Goal: Task Accomplishment & Management: Manage account settings

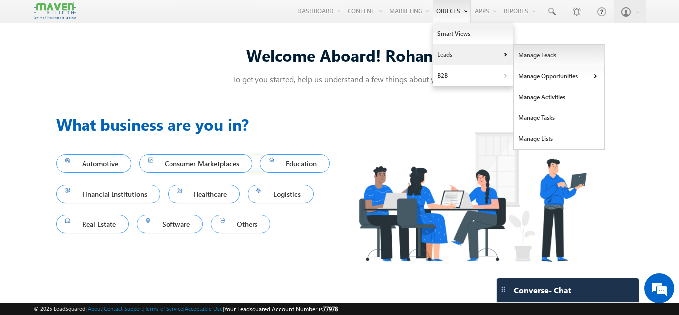
click at [520, 62] on link "Manage Leads" at bounding box center [559, 55] width 91 height 21
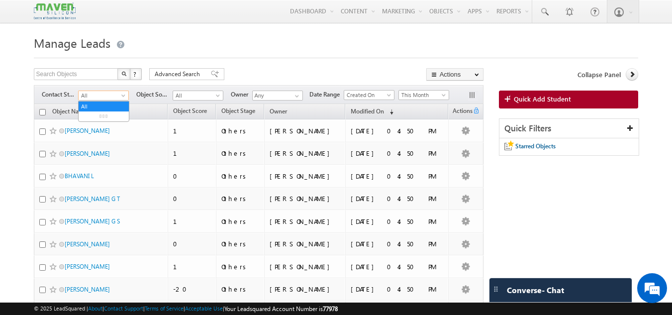
click at [102, 96] on span "All" at bounding box center [102, 95] width 47 height 9
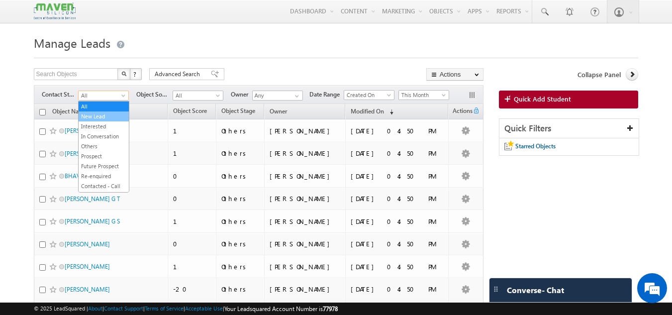
click at [102, 114] on link "New Lead" at bounding box center [104, 116] width 50 height 9
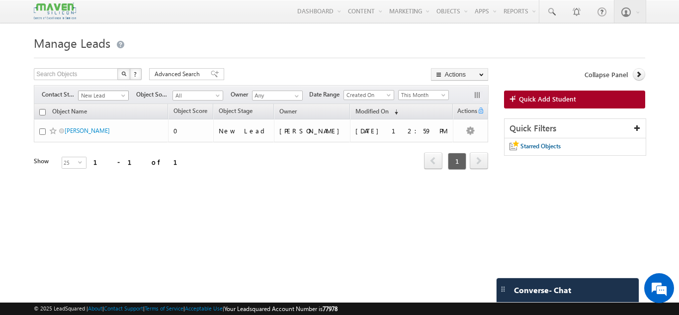
click at [121, 95] on span at bounding box center [124, 97] width 8 height 8
click at [231, 184] on div "Object Name Object Score Object Stage Owner Modified On" at bounding box center [261, 144] width 454 height 81
click at [429, 99] on span "This Month" at bounding box center [422, 94] width 47 height 9
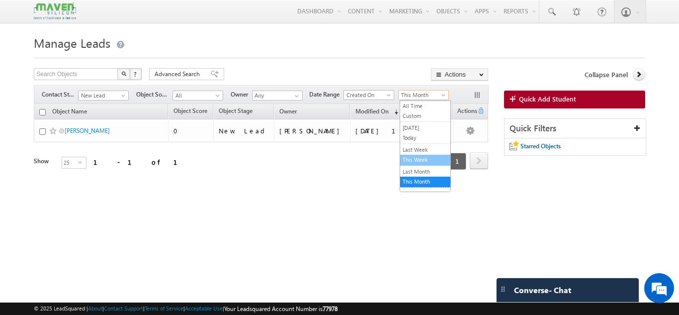
click at [418, 158] on link "This Week" at bounding box center [425, 159] width 50 height 9
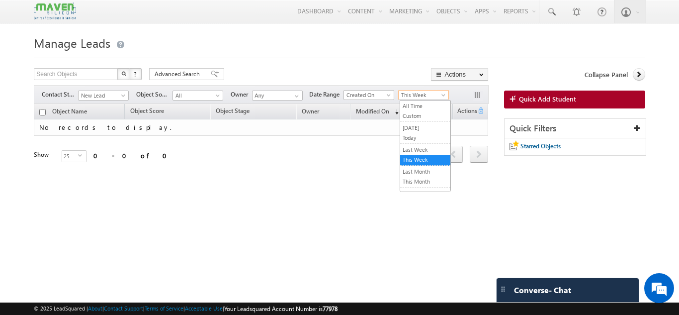
click at [413, 94] on span "This Week" at bounding box center [422, 94] width 47 height 9
click at [412, 149] on link "Last Week" at bounding box center [425, 149] width 50 height 9
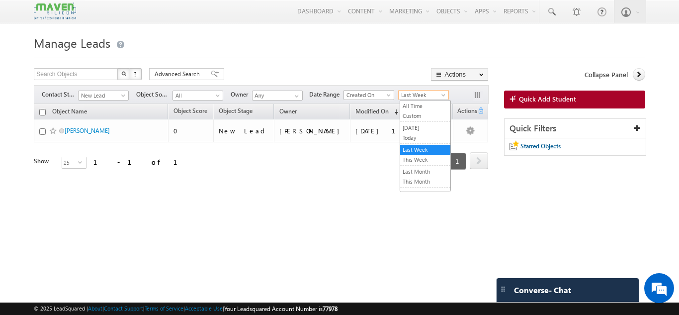
click at [427, 95] on span "Last Week" at bounding box center [422, 94] width 47 height 9
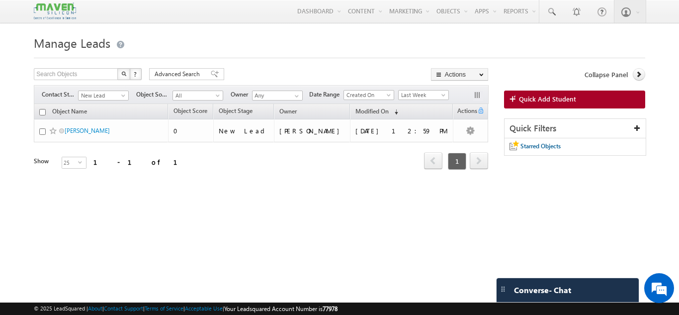
click at [345, 176] on div "Object Name Object Score Object Stage Owner Modified On" at bounding box center [261, 144] width 454 height 81
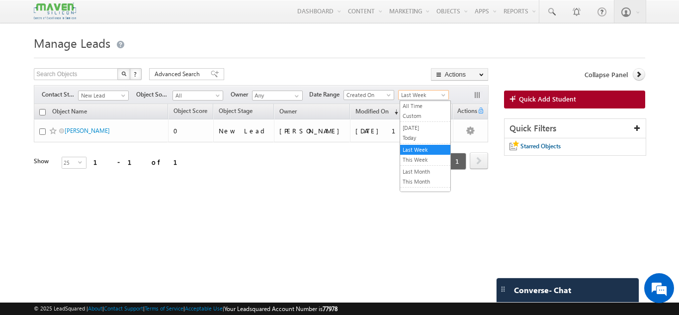
click at [424, 90] on link "Last Week" at bounding box center [423, 95] width 51 height 10
click at [418, 180] on link "This Month" at bounding box center [425, 181] width 50 height 9
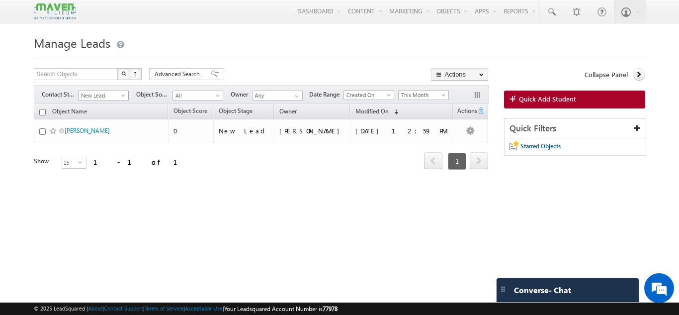
click at [93, 98] on span "New Lead" at bounding box center [102, 95] width 47 height 9
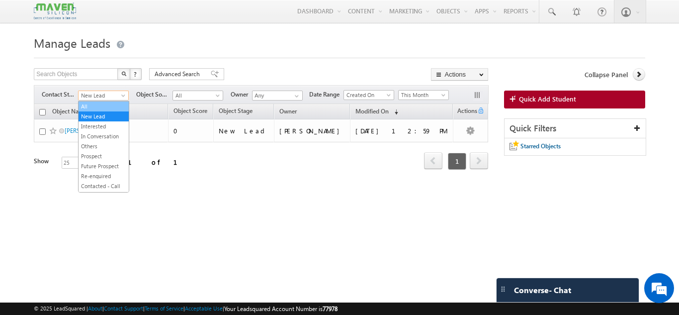
click at [104, 104] on link "All" at bounding box center [104, 106] width 50 height 9
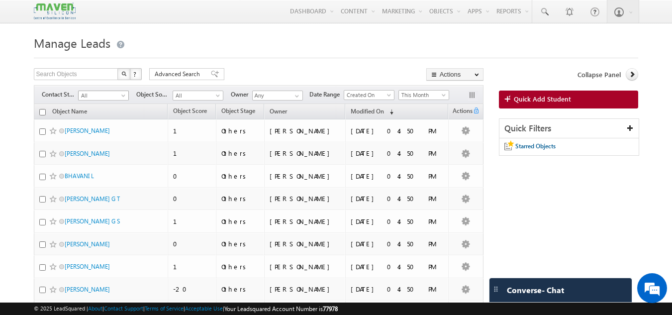
click at [112, 93] on span "All" at bounding box center [102, 95] width 47 height 9
